Goal: Information Seeking & Learning: Learn about a topic

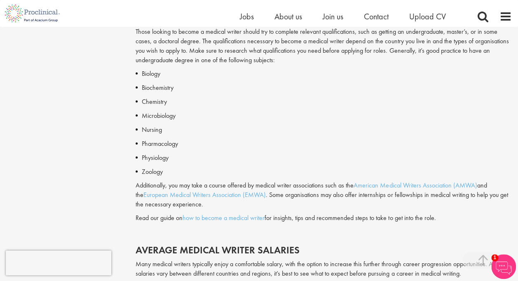
scroll to position [915, 0]
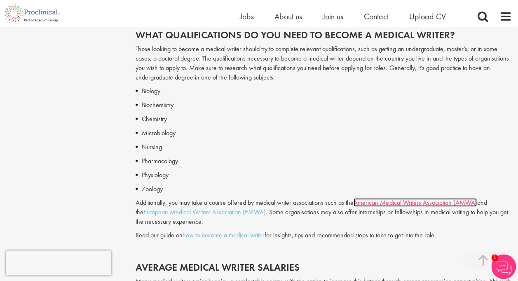
click at [426, 204] on link "American Medical Writers Association (AMWA)" at bounding box center [415, 202] width 123 height 9
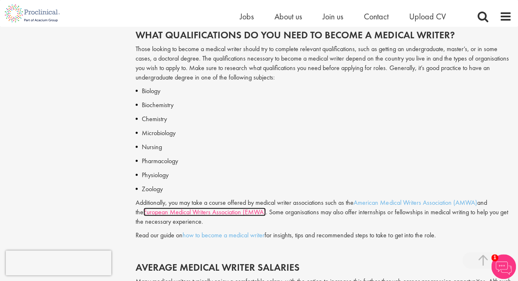
click at [225, 210] on link "European Medical Writers Association (EMWA)" at bounding box center [204, 212] width 122 height 9
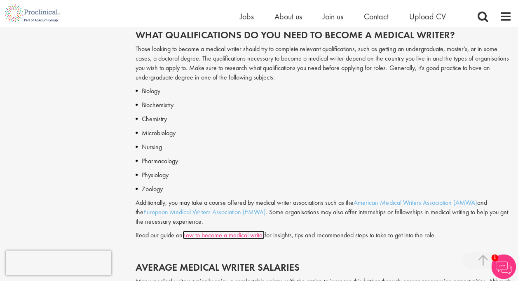
click at [237, 232] on link "how to become a medical writer" at bounding box center [224, 235] width 82 height 9
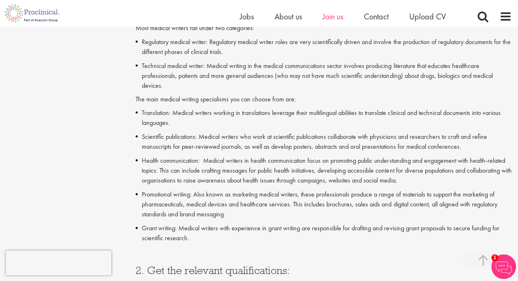
scroll to position [793, 0]
